Goal: Task Accomplishment & Management: Use online tool/utility

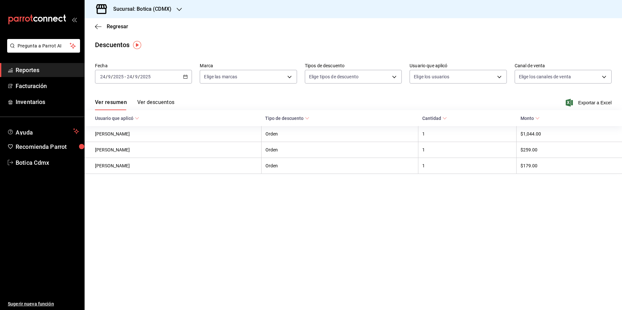
drag, startPoint x: 47, startPoint y: 65, endPoint x: 78, endPoint y: 65, distance: 30.6
click at [47, 65] on link "Reportes" at bounding box center [42, 70] width 84 height 14
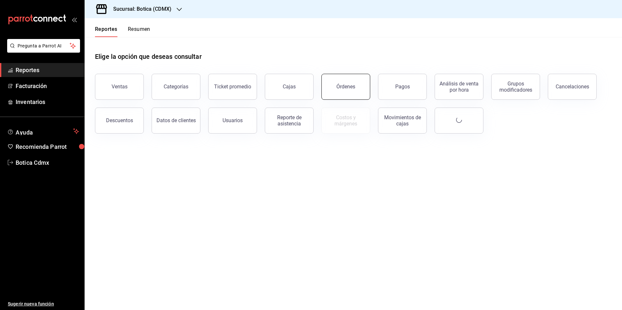
click at [342, 84] on button "Órdenes" at bounding box center [345, 87] width 49 height 26
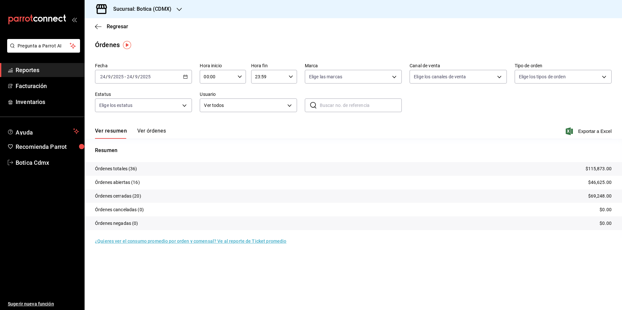
drag, startPoint x: 38, startPoint y: 67, endPoint x: 48, endPoint y: 67, distance: 10.1
click at [38, 67] on span "Reportes" at bounding box center [47, 70] width 63 height 9
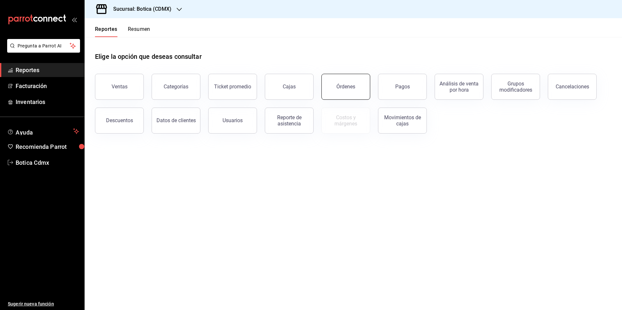
click at [335, 88] on button "Órdenes" at bounding box center [345, 87] width 49 height 26
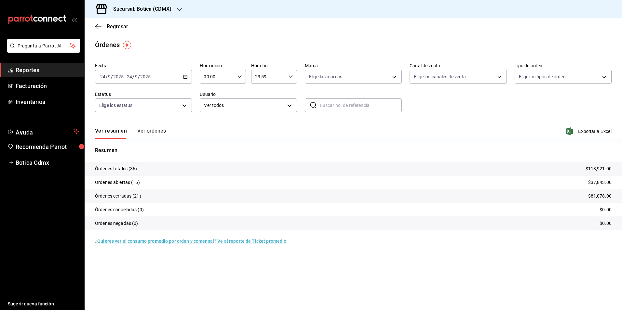
click at [36, 68] on span "Reportes" at bounding box center [47, 70] width 63 height 9
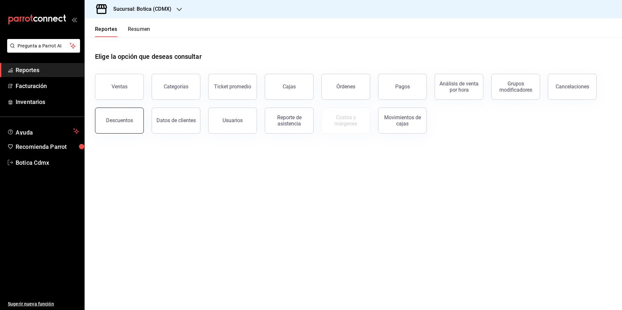
click at [116, 126] on button "Descuentos" at bounding box center [119, 121] width 49 height 26
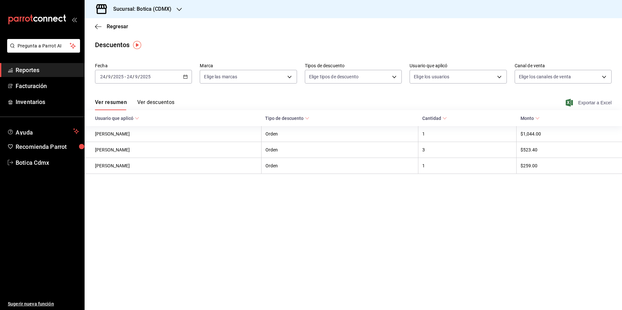
click at [590, 103] on span "Exportar a Excel" at bounding box center [589, 103] width 45 height 8
